Goal: Check status: Check status

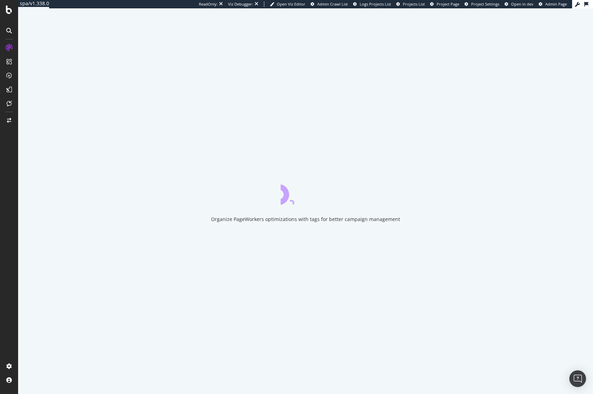
click at [11, 15] on div at bounding box center [9, 197] width 18 height 394
click at [11, 10] on icon at bounding box center [9, 10] width 6 height 8
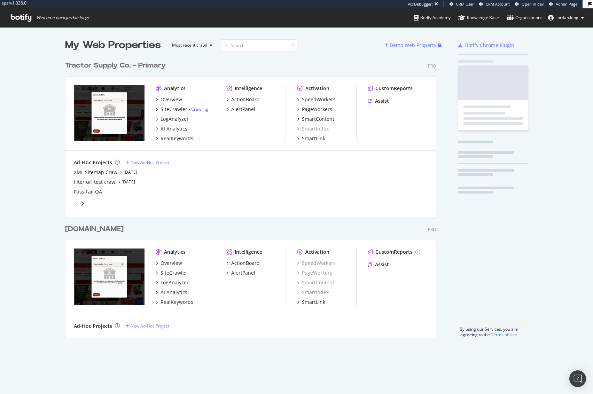
scroll to position [280, 371]
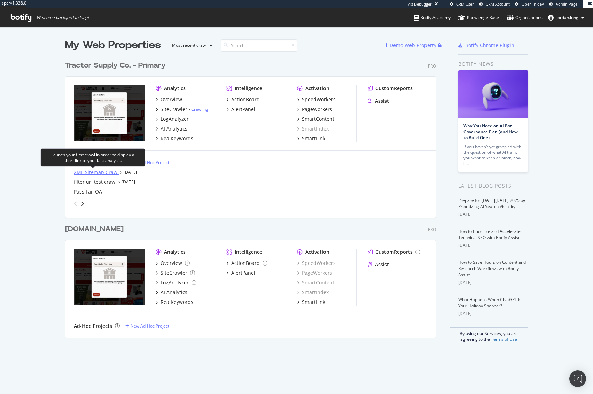
click at [102, 173] on div "XML Sitemap Crawl" at bounding box center [96, 172] width 45 height 7
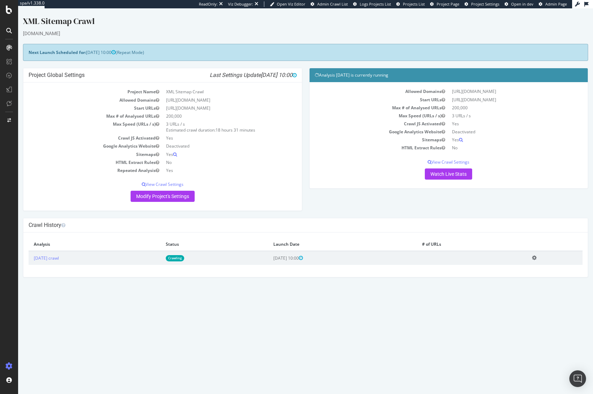
click at [184, 261] on link "Crawling" at bounding box center [175, 258] width 18 height 6
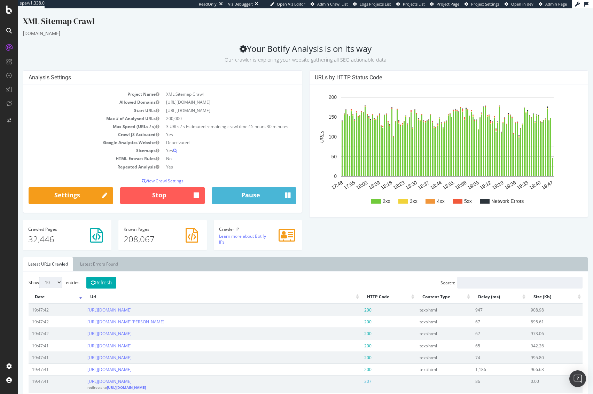
click at [319, 168] on icon "A chart." at bounding box center [321, 136] width 5 height 79
